Goal: Task Accomplishment & Management: Use online tool/utility

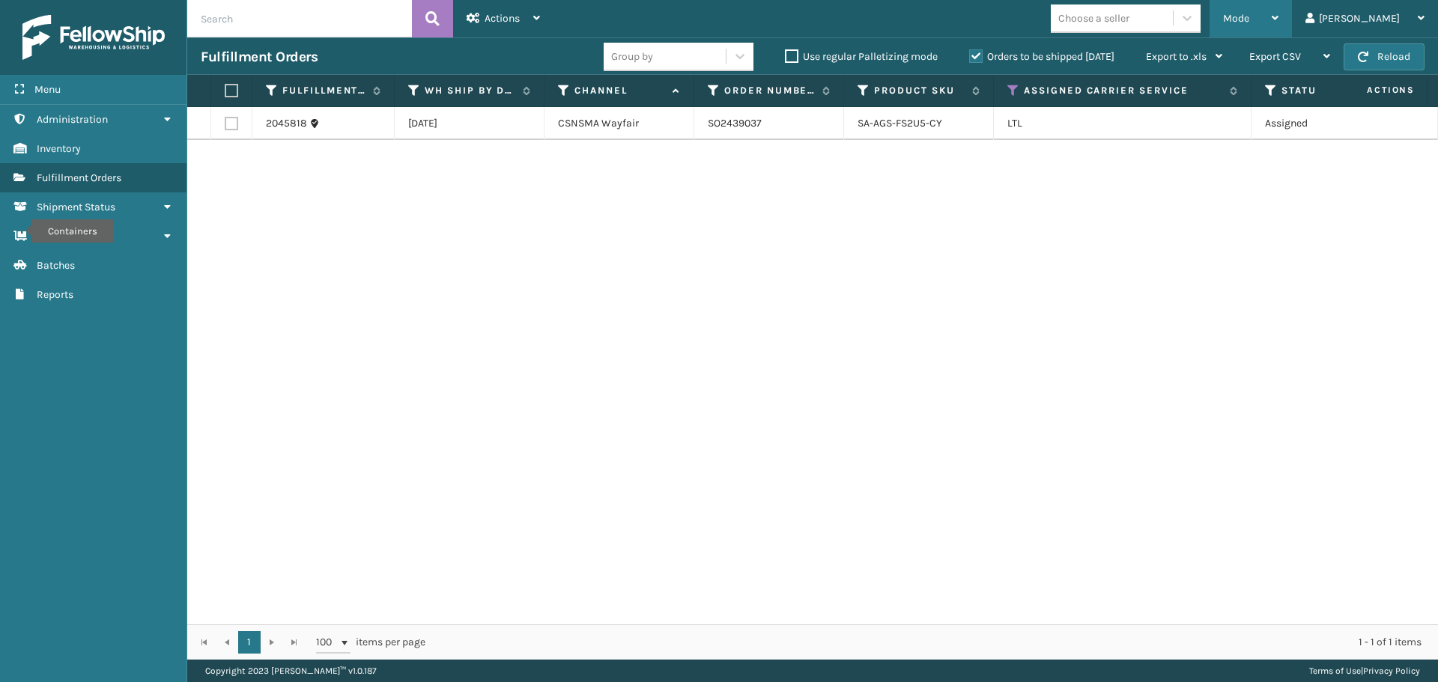
click at [1278, 25] on div "Mode" at bounding box center [1250, 18] width 55 height 37
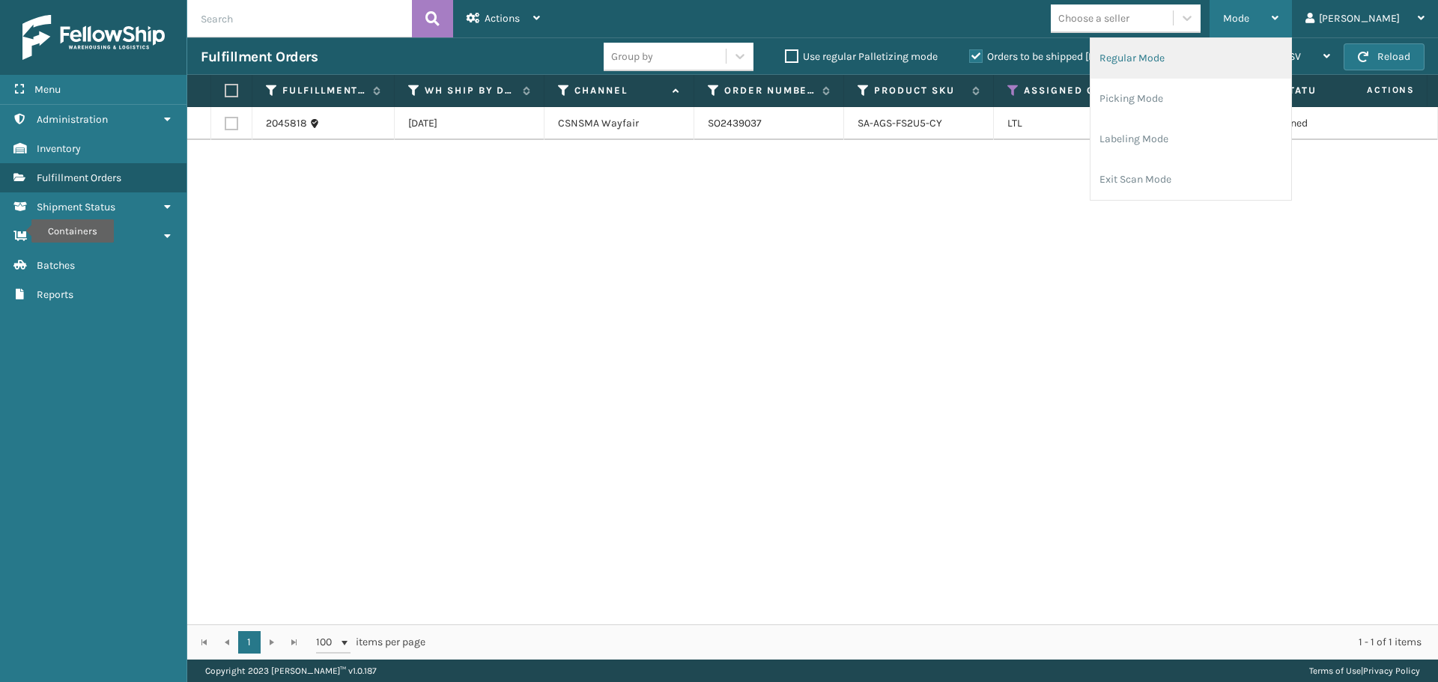
click at [1286, 63] on li "Regular Mode" at bounding box center [1190, 58] width 201 height 40
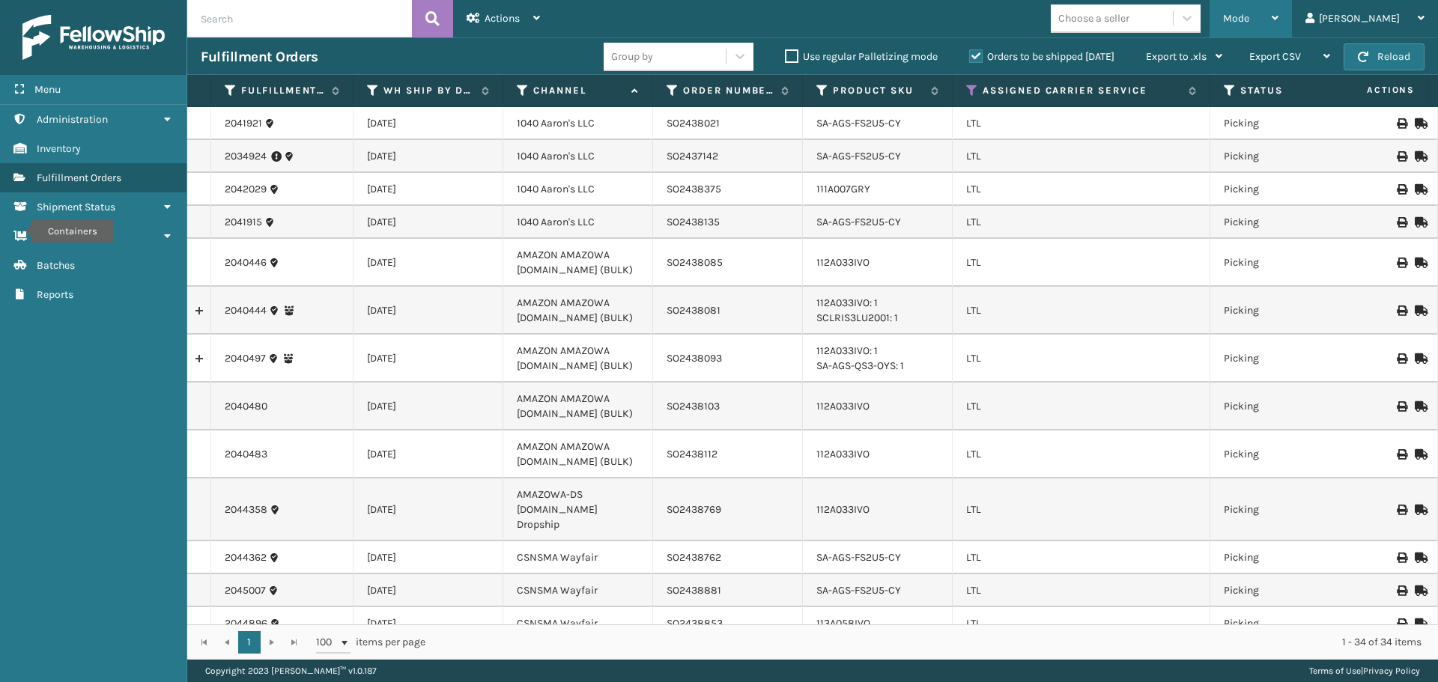
click at [1278, 13] on div "Mode" at bounding box center [1250, 18] width 55 height 37
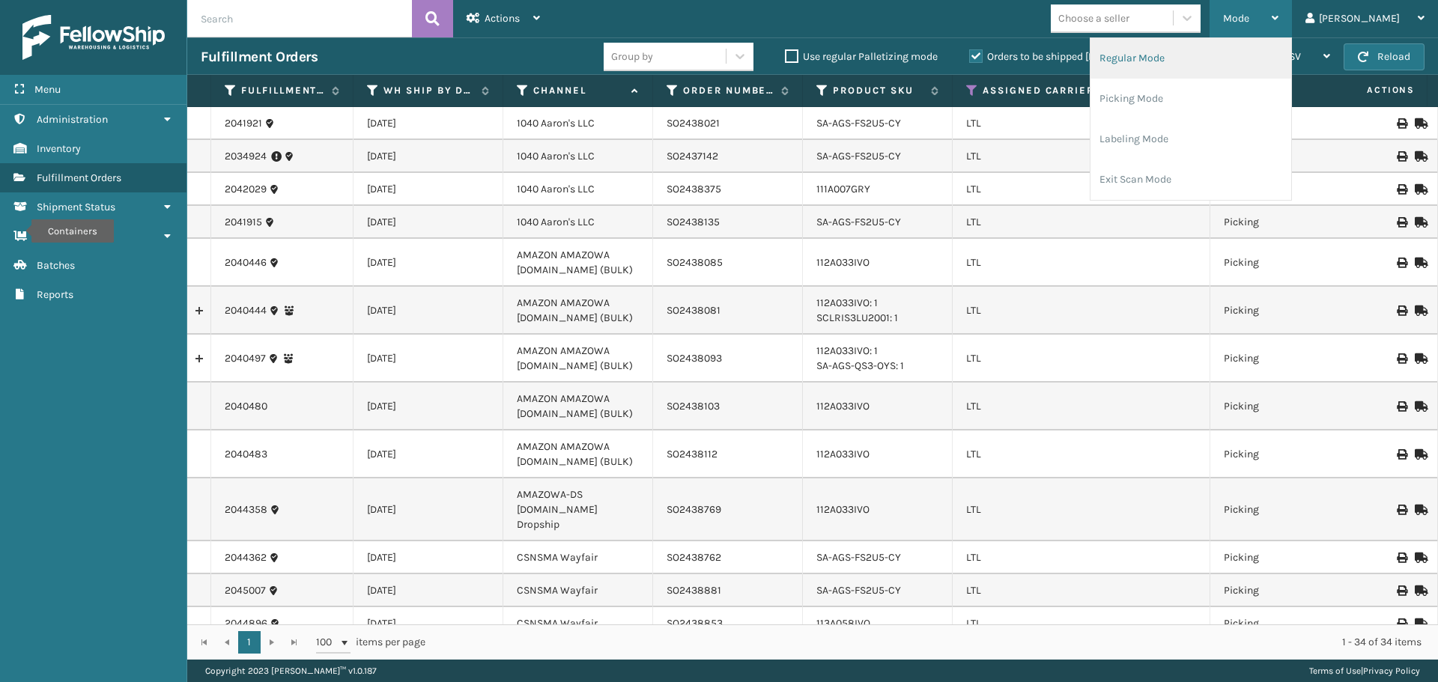
click at [1262, 52] on li "Regular Mode" at bounding box center [1190, 58] width 201 height 40
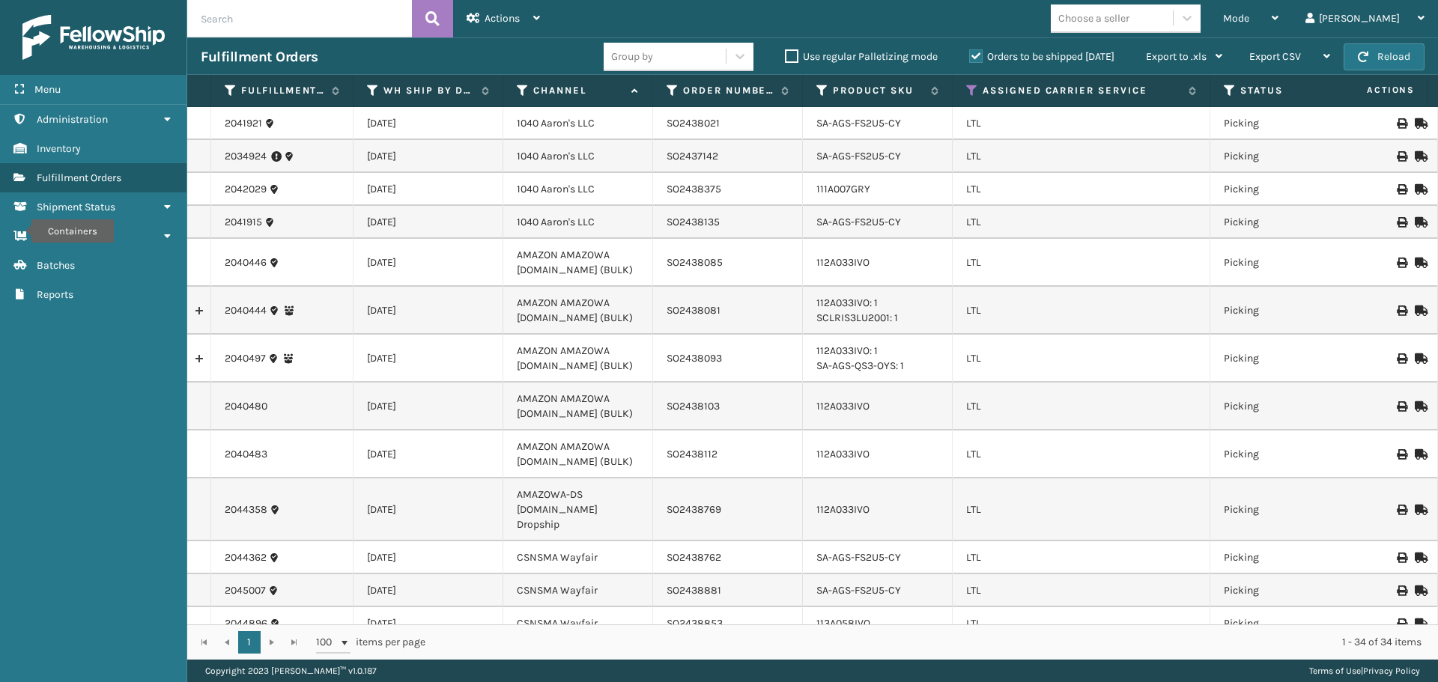
click at [974, 83] on th "Assigned Carrier Service" at bounding box center [1081, 91] width 258 height 32
click at [972, 86] on icon at bounding box center [972, 90] width 12 height 13
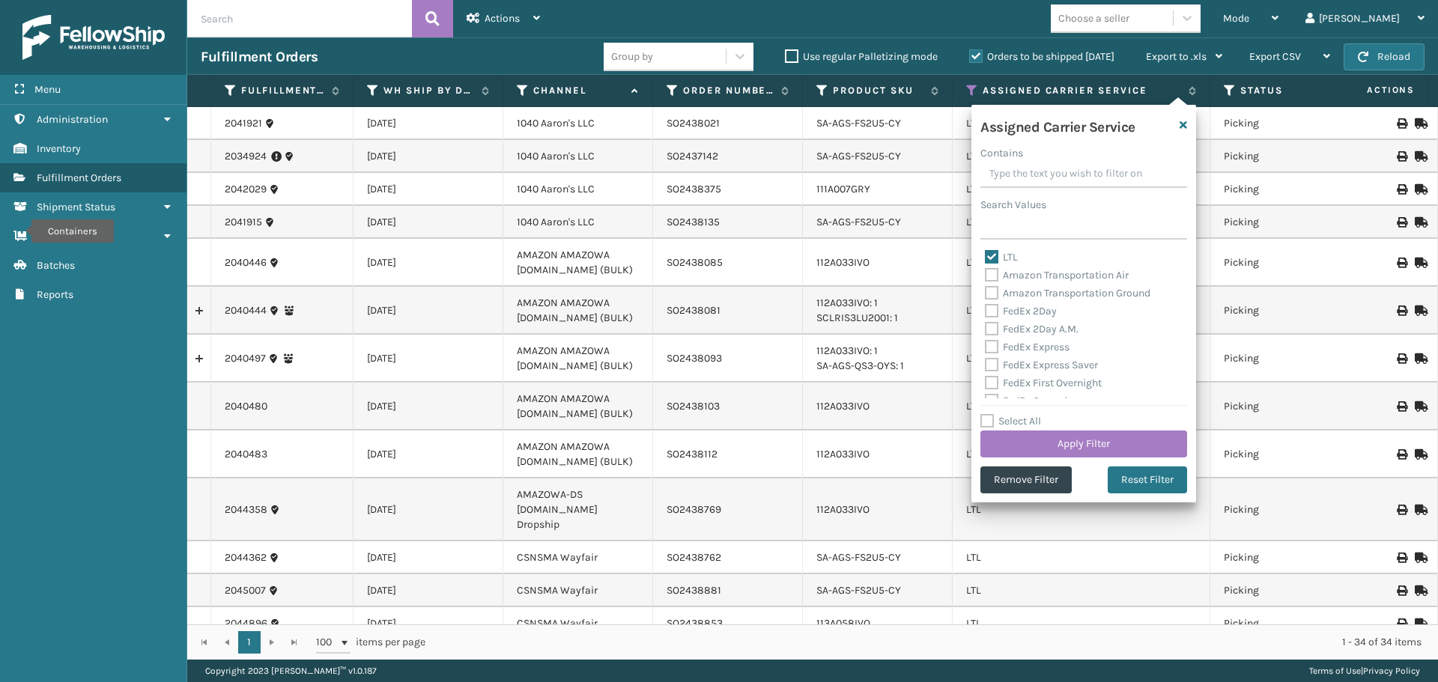
click at [987, 422] on label "Select All" at bounding box center [1010, 421] width 61 height 13
click at [987, 414] on input "Select All" at bounding box center [1092, 413] width 225 height 1
checkbox input "true"
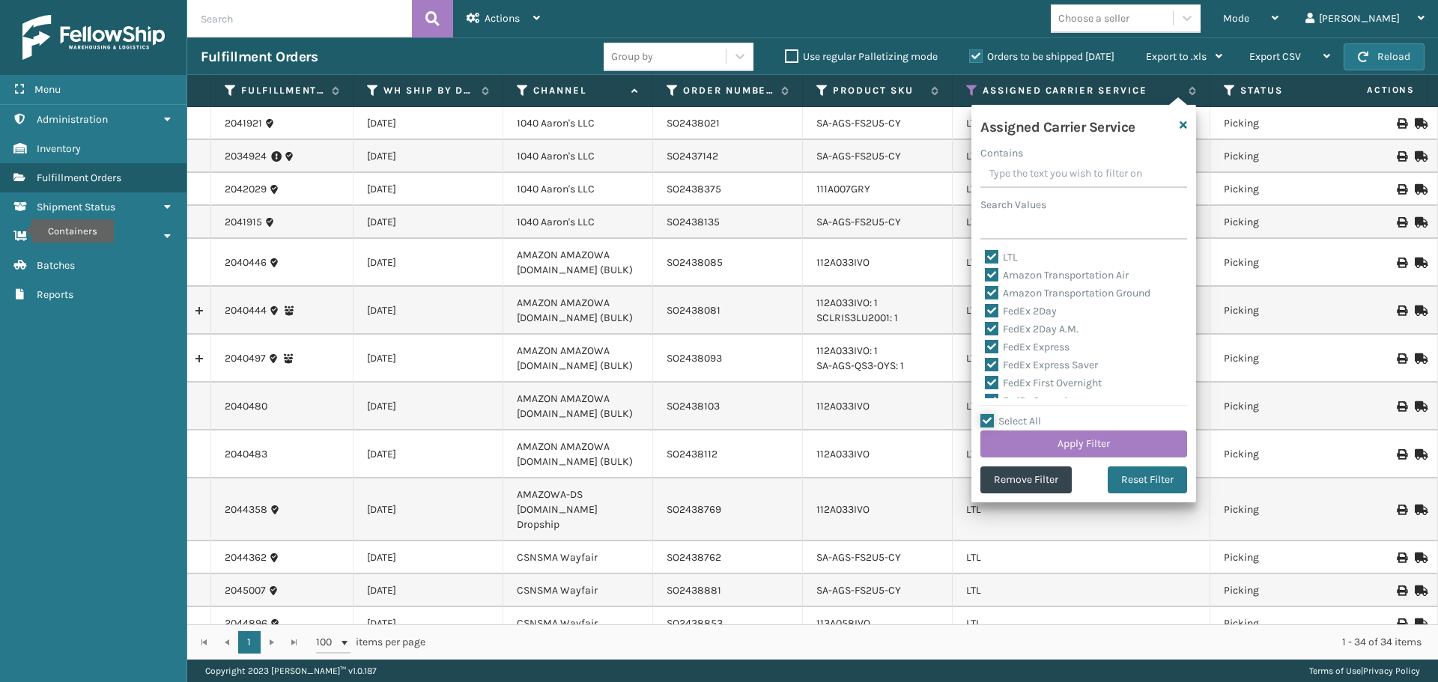
checkbox input "true"
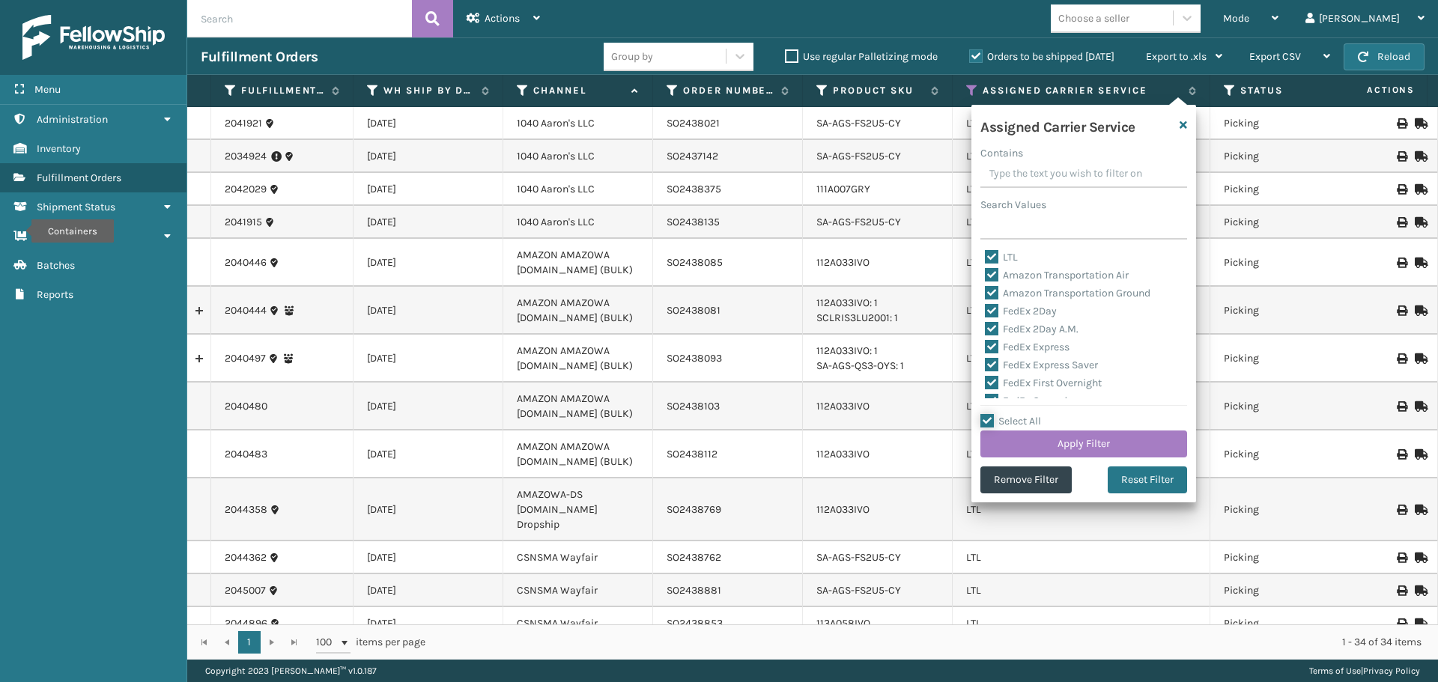
checkbox input "true"
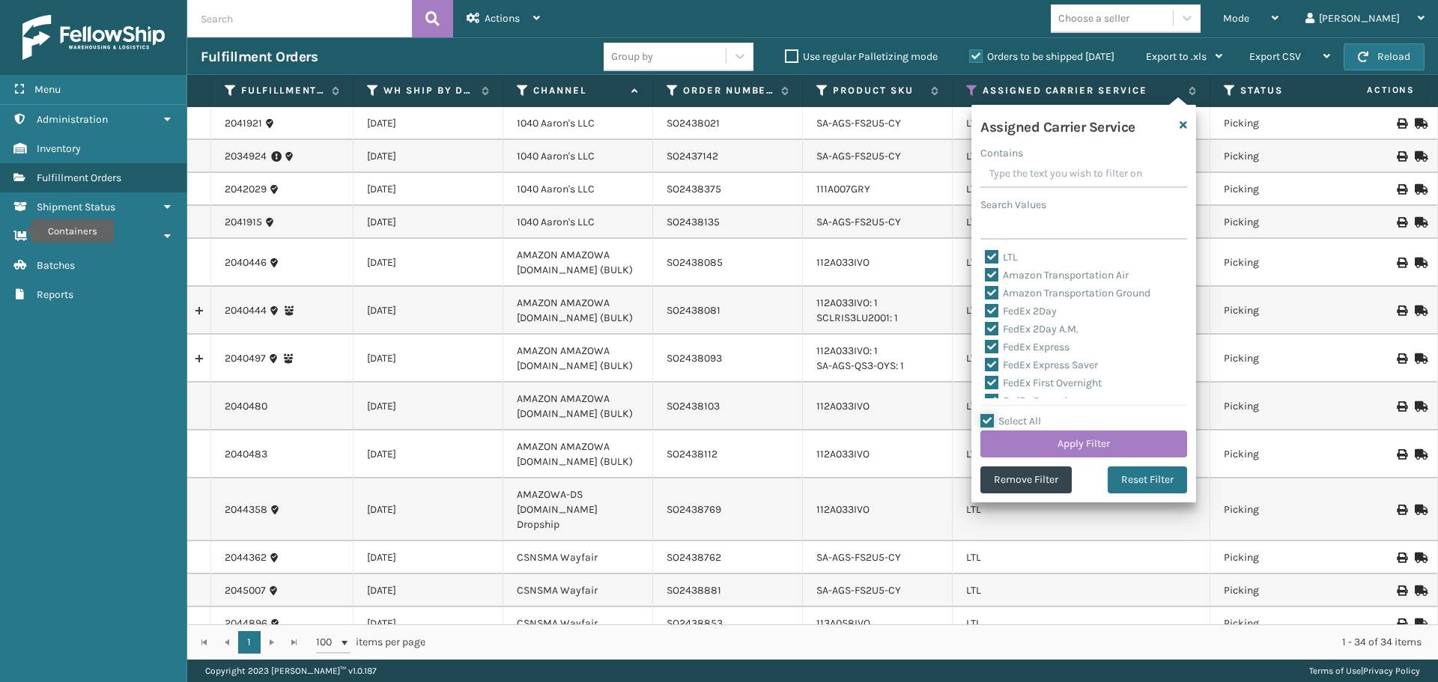
checkbox input "true"
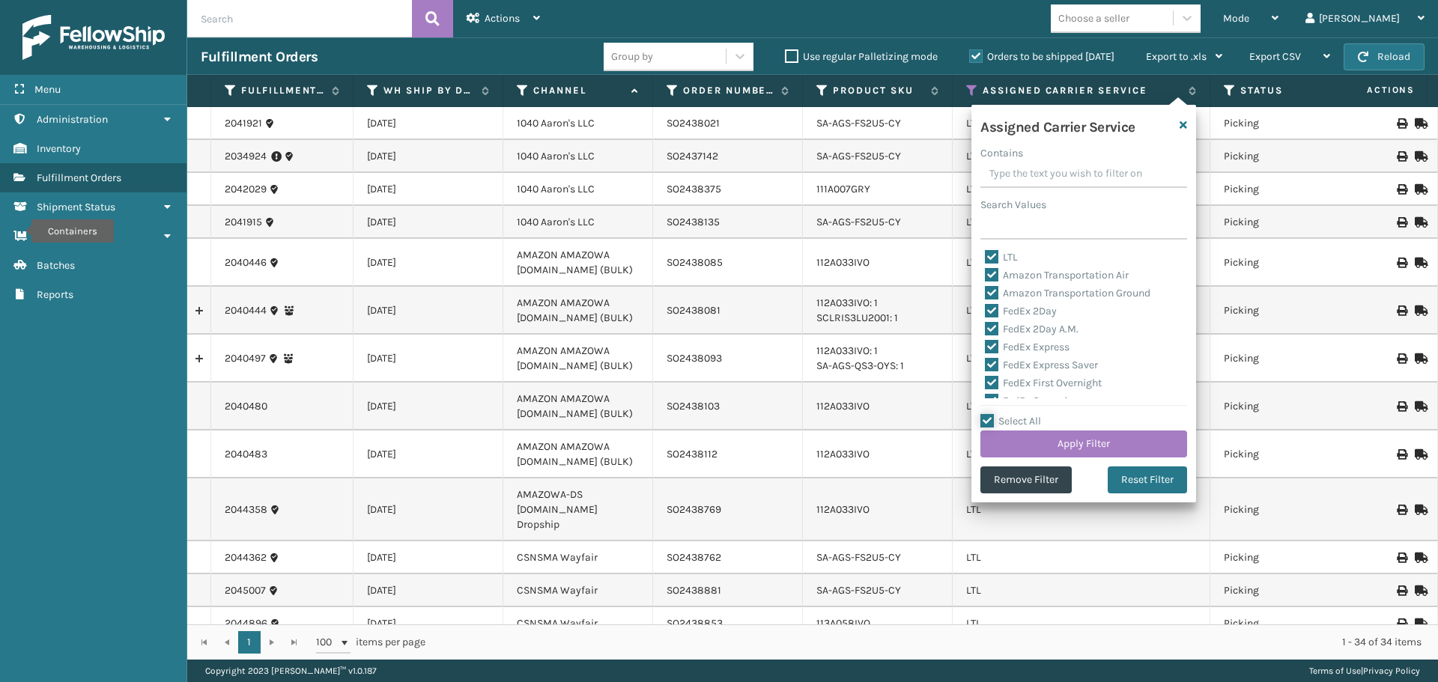
checkbox input "true"
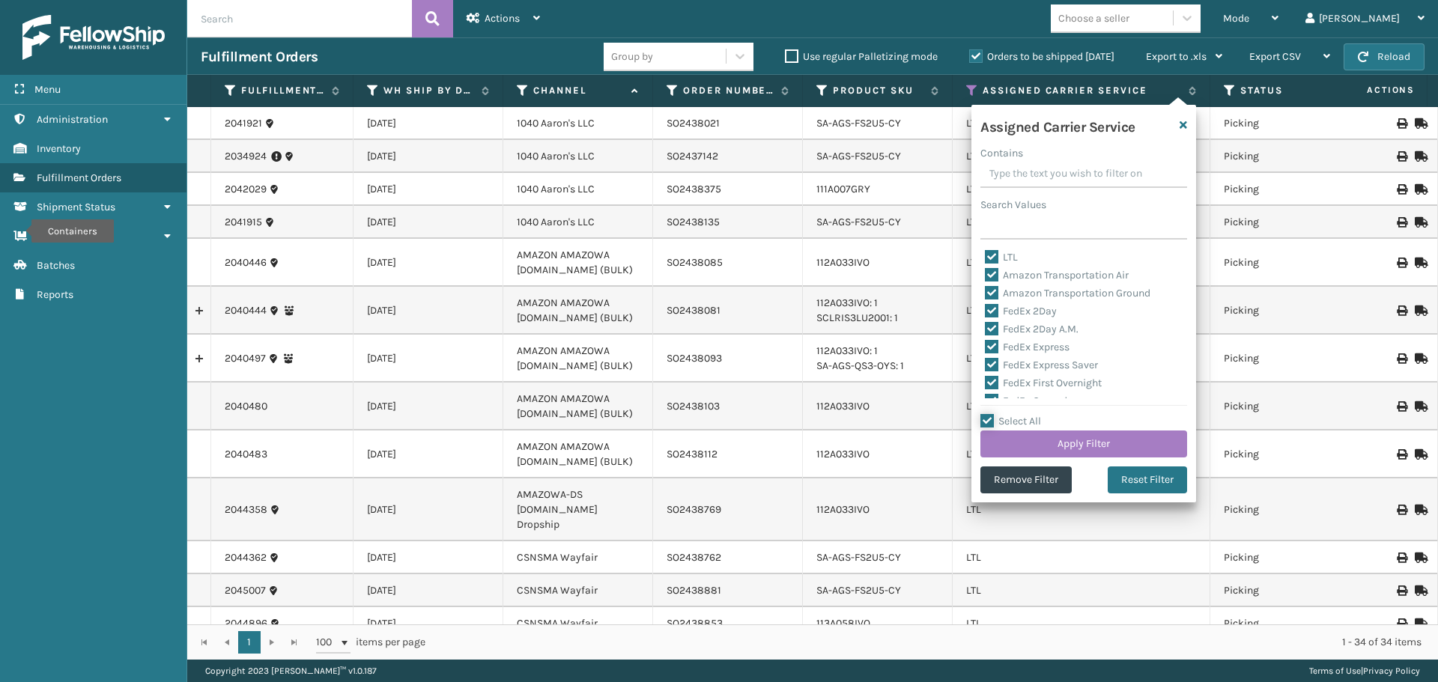
checkbox input "true"
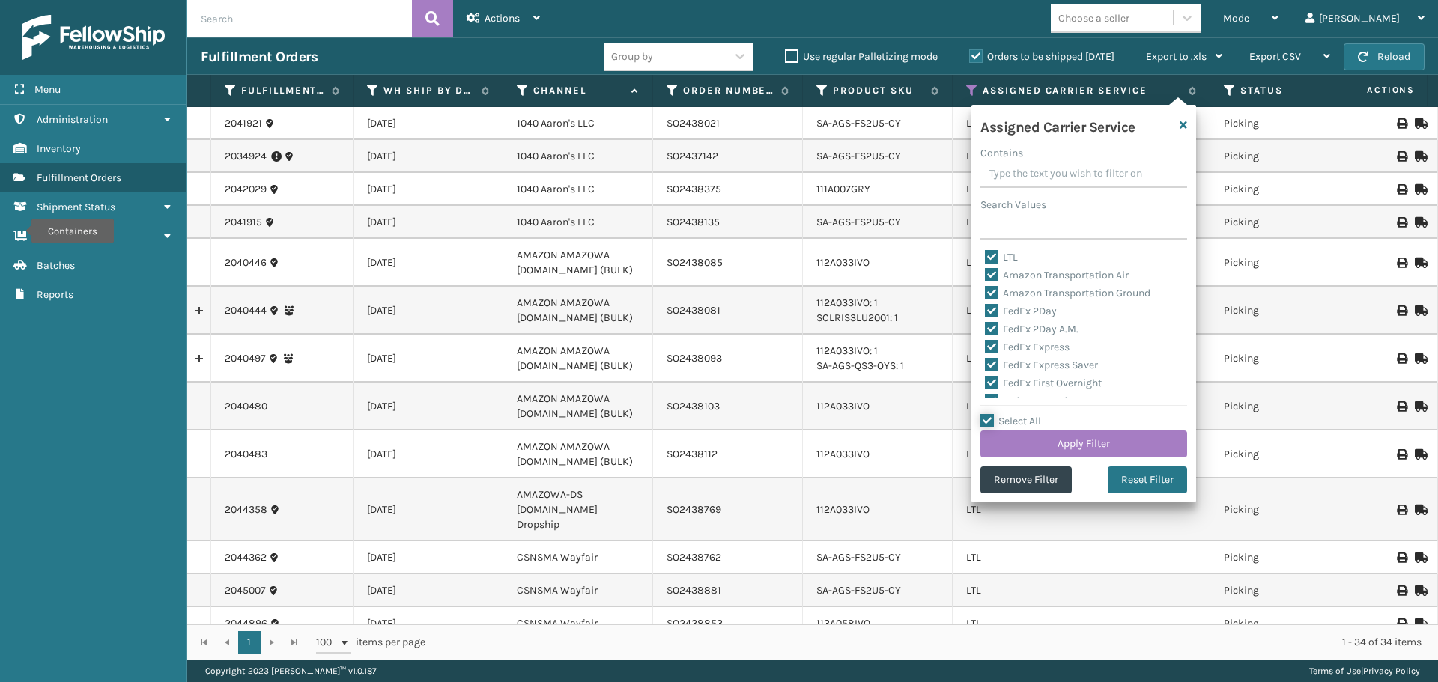
checkbox input "true"
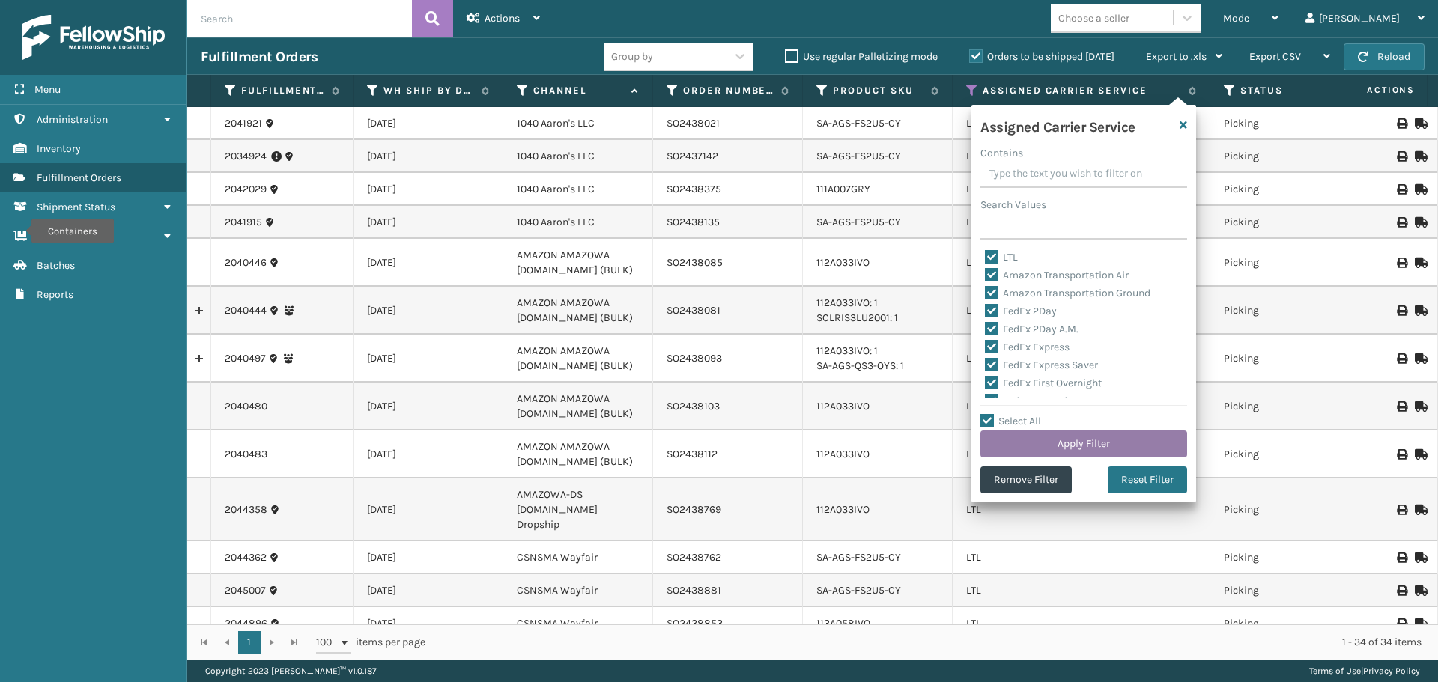
click at [1007, 443] on button "Apply Filter" at bounding box center [1083, 444] width 207 height 27
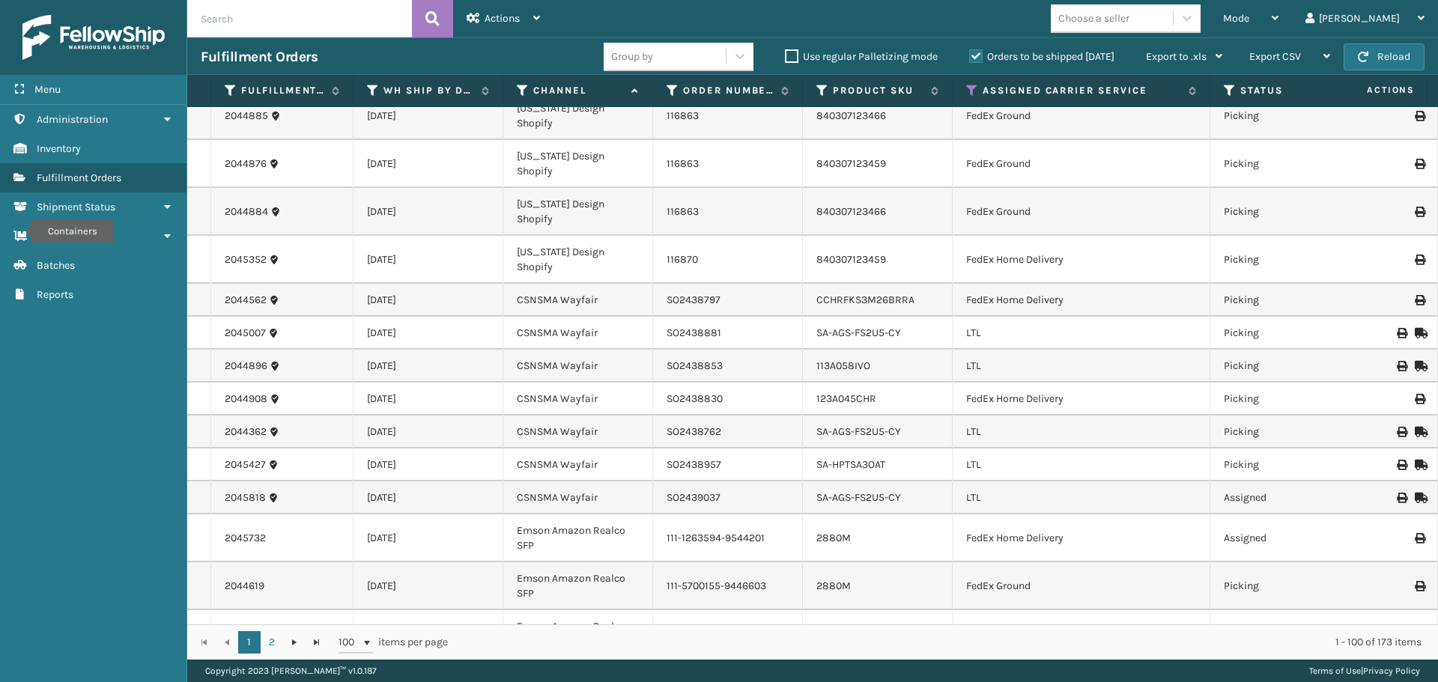
scroll to position [990, 0]
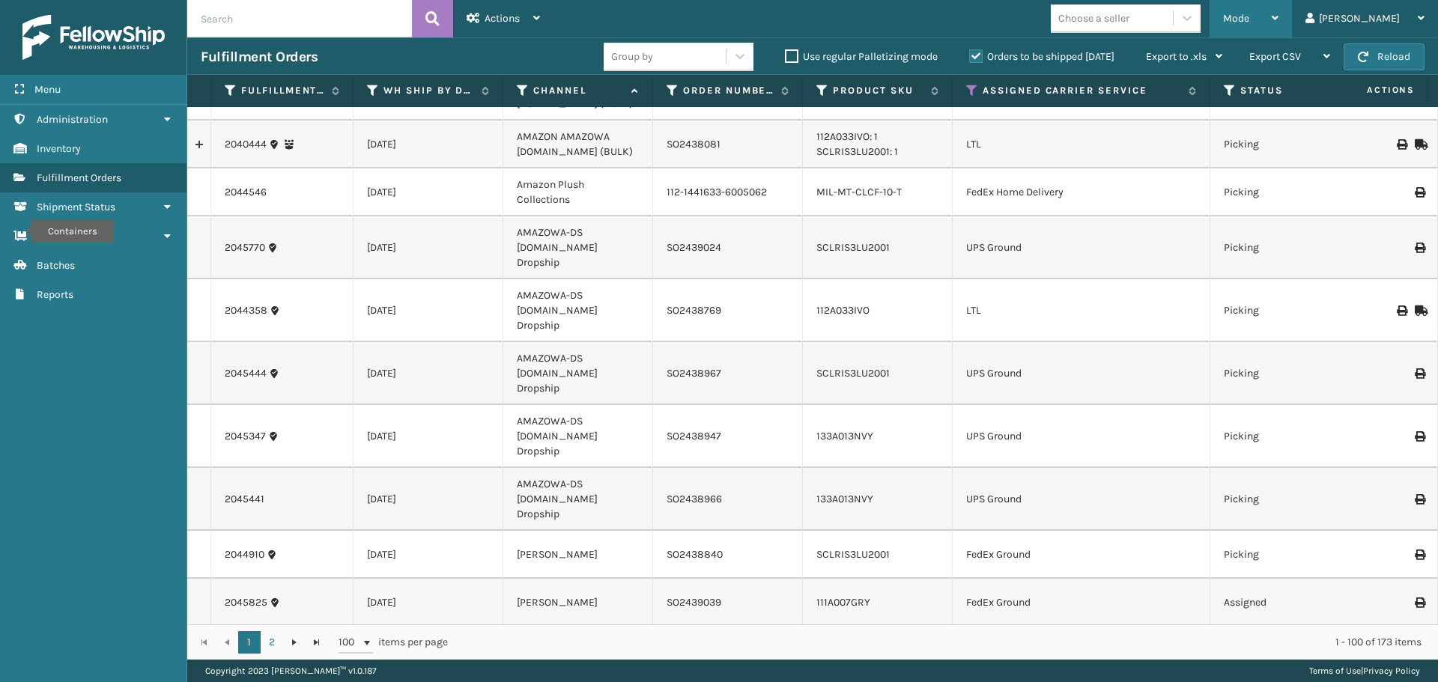
click at [1278, 10] on div "Mode" at bounding box center [1250, 18] width 55 height 37
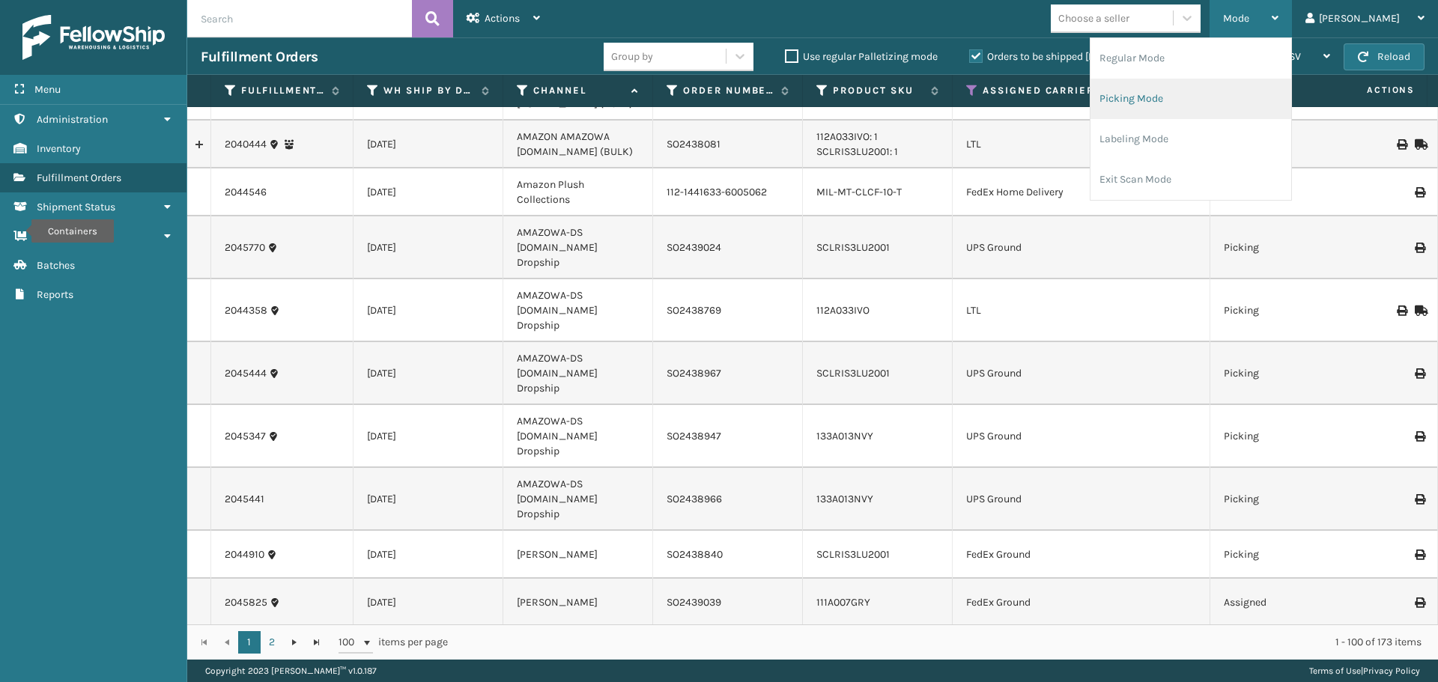
click at [1253, 102] on li "Picking Mode" at bounding box center [1190, 99] width 201 height 40
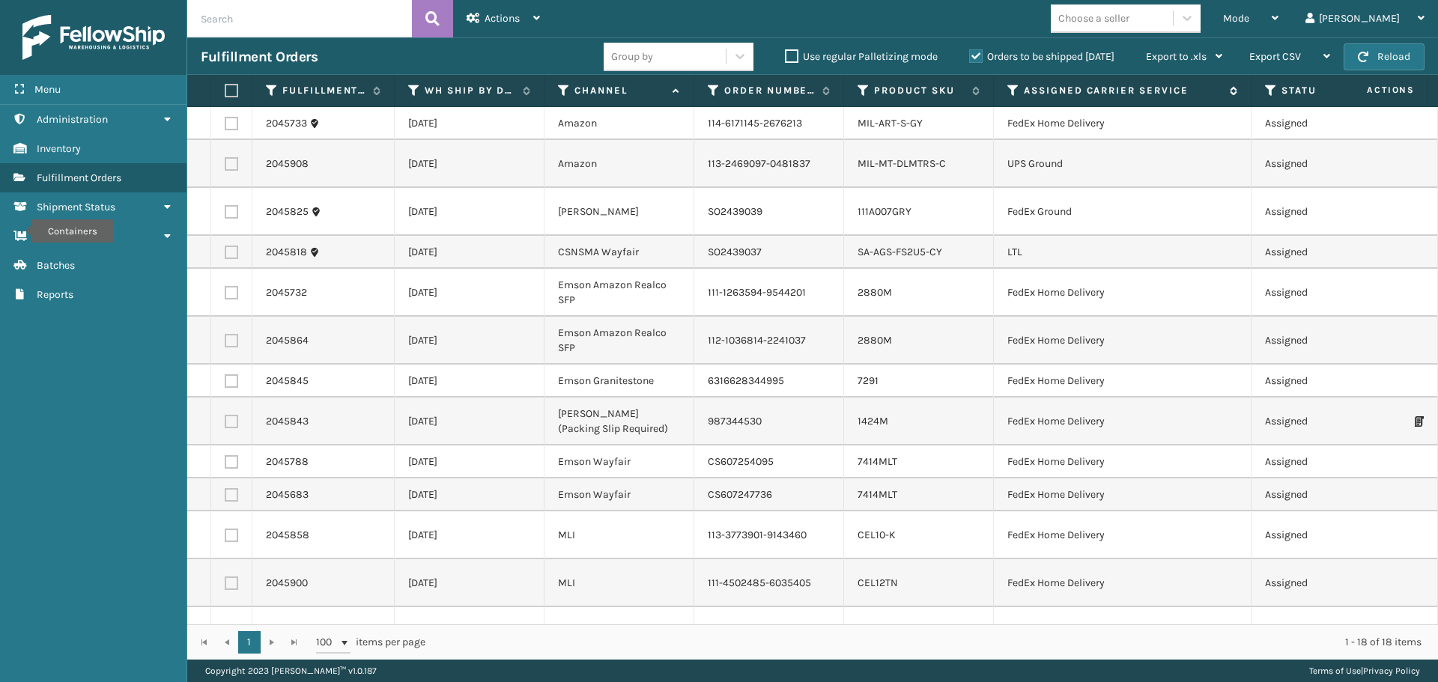
click at [1012, 97] on icon at bounding box center [1013, 90] width 12 height 13
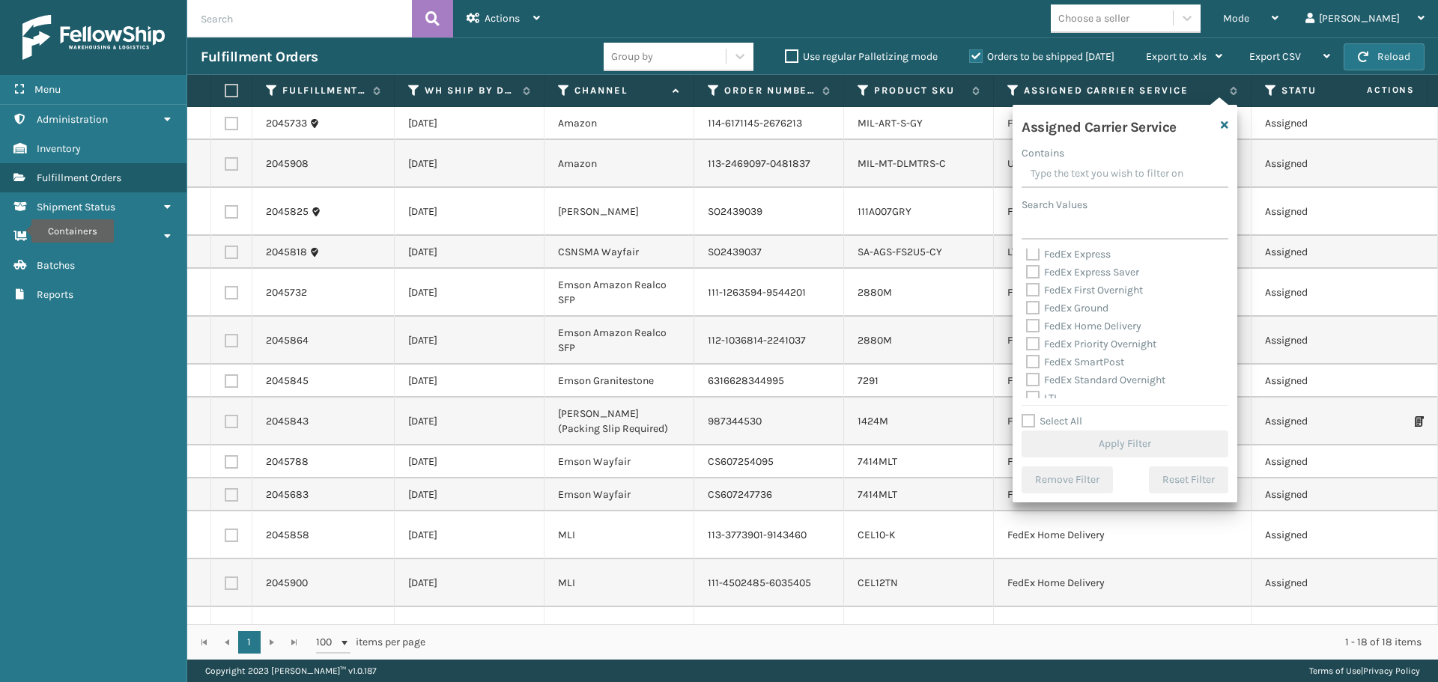
scroll to position [150, 0]
click at [1033, 323] on label "LTL" at bounding box center [1042, 323] width 33 height 13
click at [1027, 323] on input "LTL" at bounding box center [1026, 319] width 1 height 10
checkbox input "true"
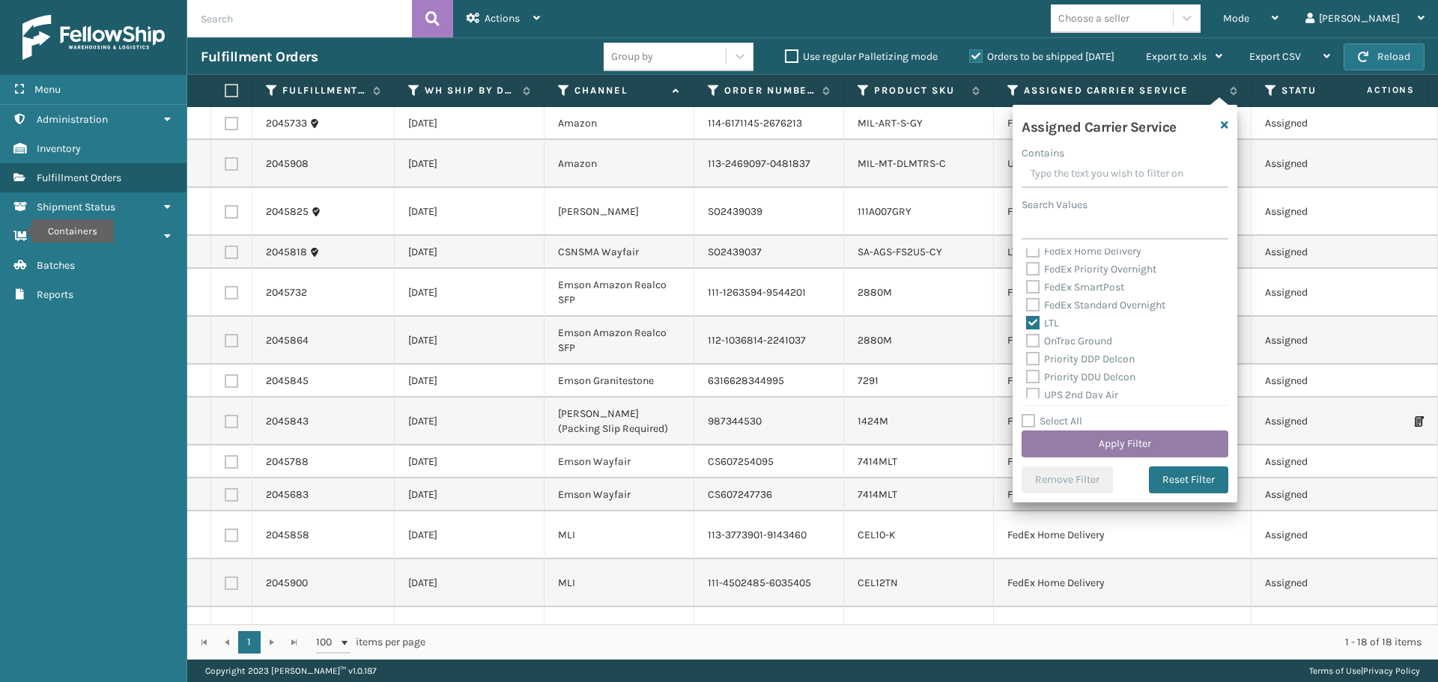
click at [1080, 445] on button "Apply Filter" at bounding box center [1124, 444] width 207 height 27
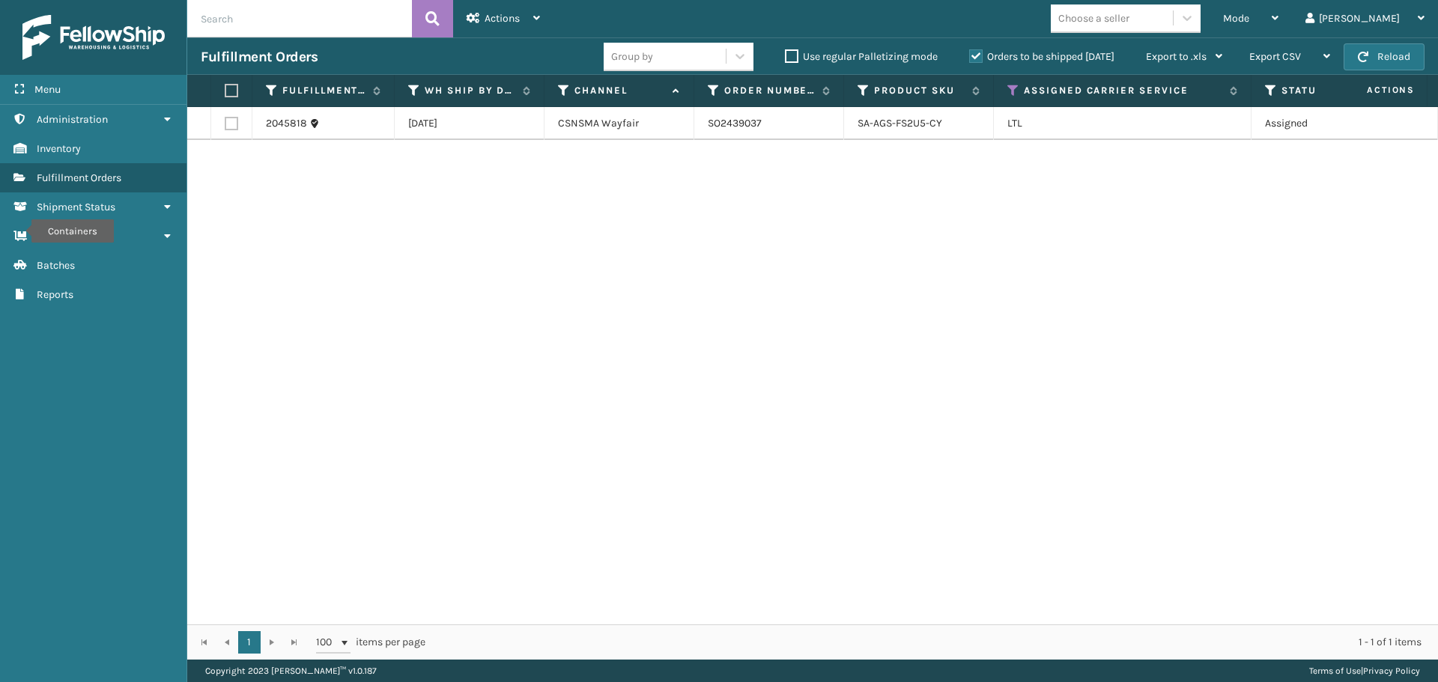
click at [231, 126] on label at bounding box center [231, 123] width 13 height 13
click at [225, 126] on input "checkbox" at bounding box center [225, 122] width 1 height 10
checkbox input "true"
click at [502, 15] on span "Actions" at bounding box center [501, 18] width 35 height 13
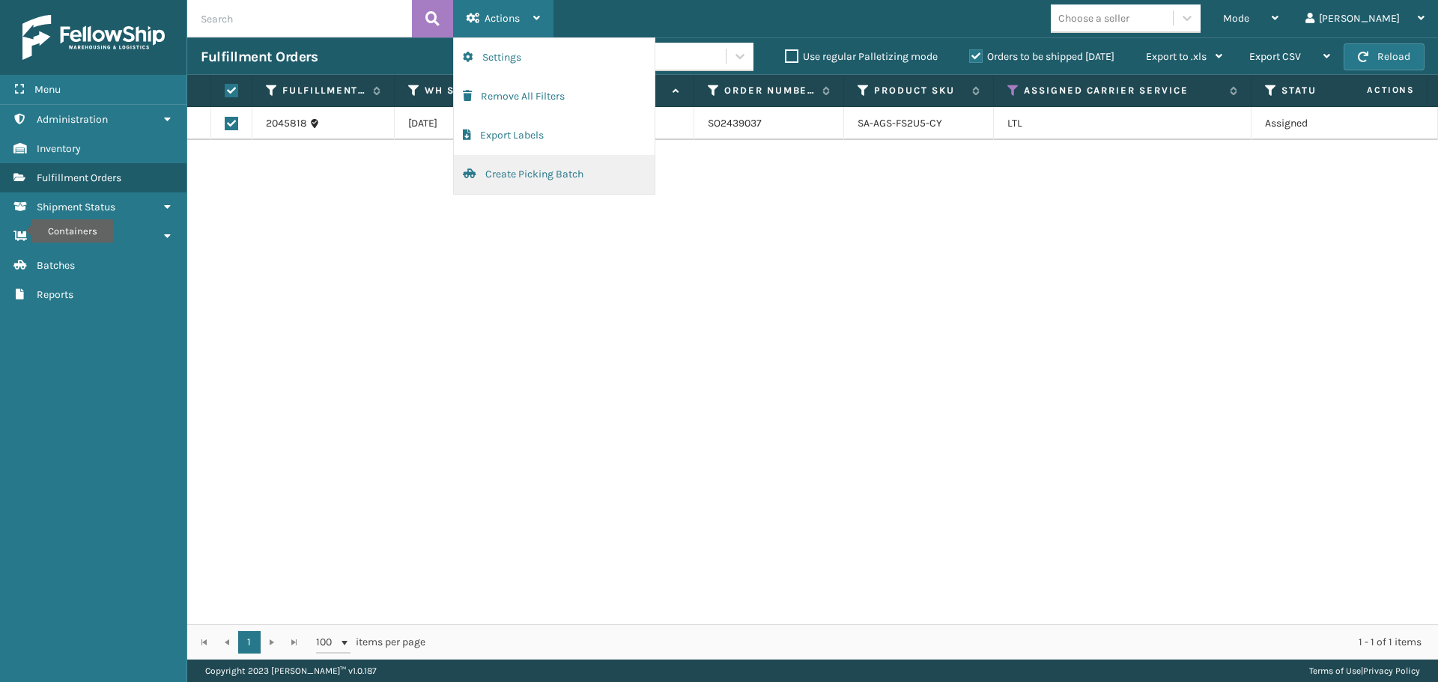
click at [529, 168] on button "Create Picking Batch" at bounding box center [554, 174] width 201 height 39
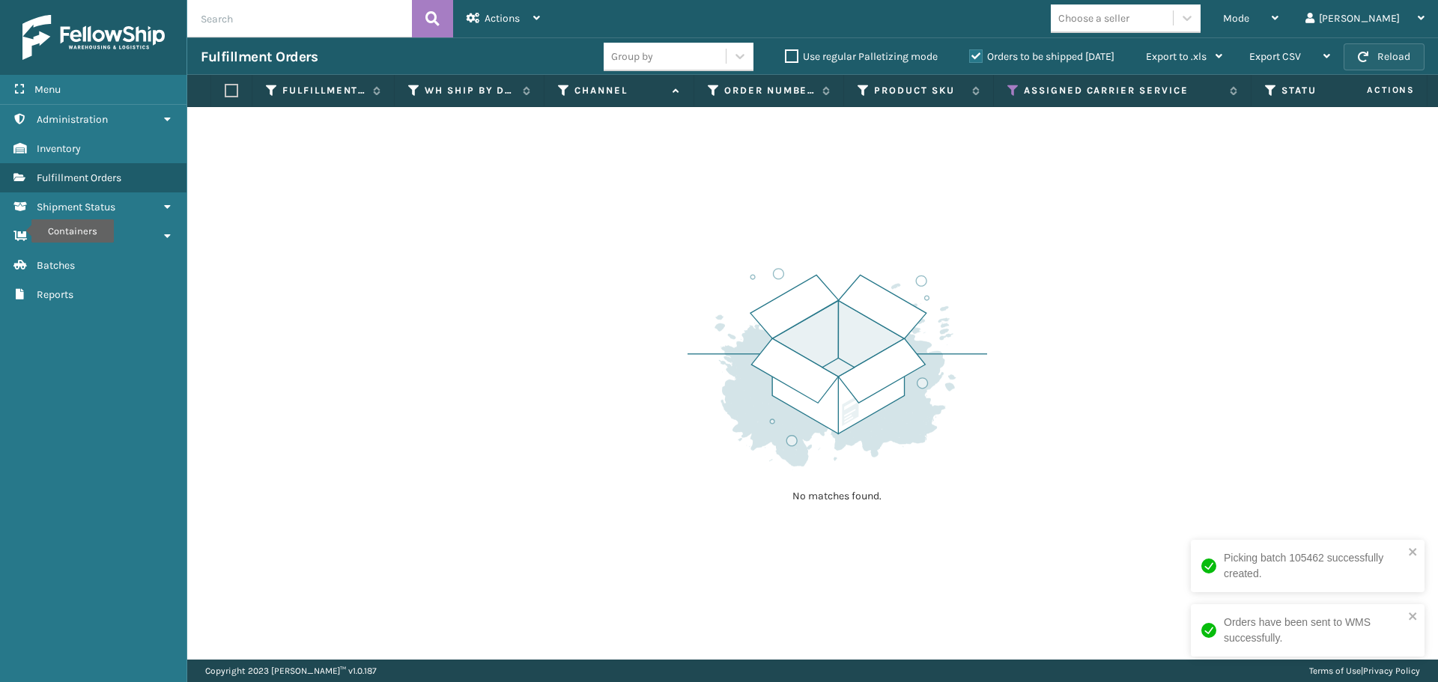
click at [1393, 48] on button "Reload" at bounding box center [1383, 56] width 81 height 27
